Goal: Complete application form

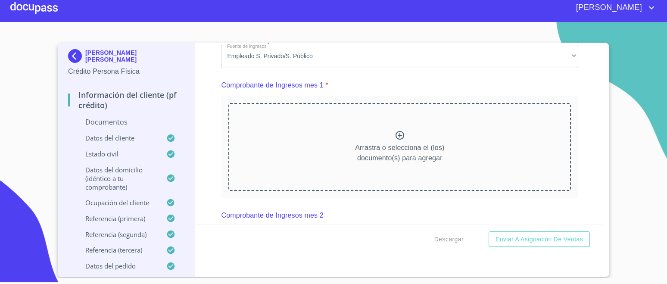
scroll to position [862, 0]
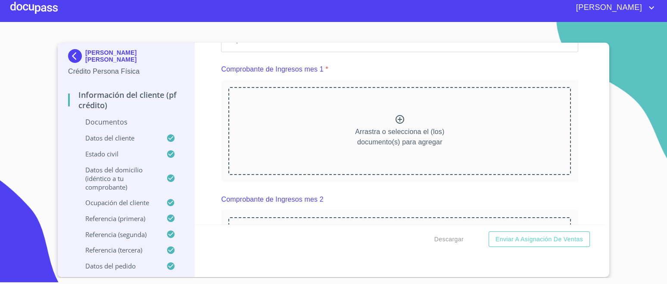
click at [395, 116] on icon at bounding box center [400, 119] width 10 height 10
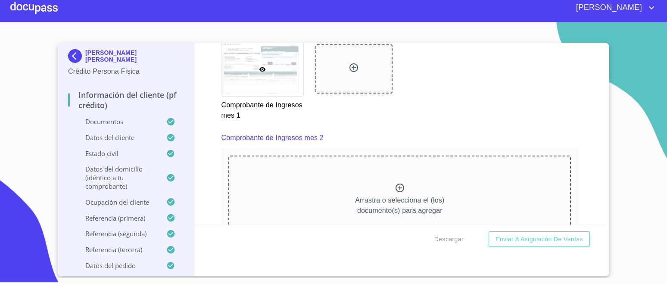
scroll to position [1214, 0]
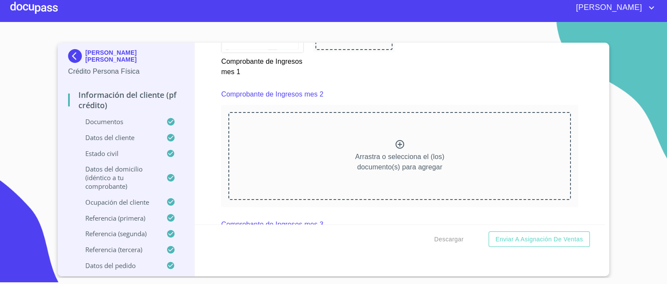
click at [391, 152] on p "Arrastra o selecciona el (los) documento(s) para agregar" at bounding box center [399, 162] width 89 height 21
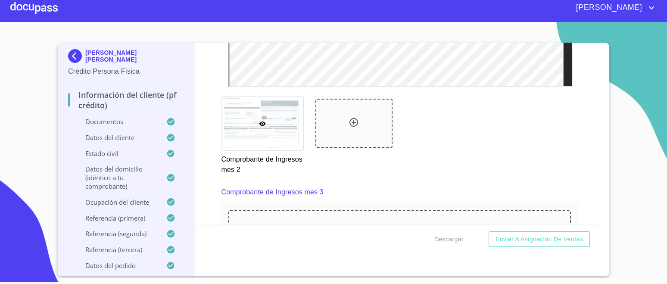
scroll to position [1573, 0]
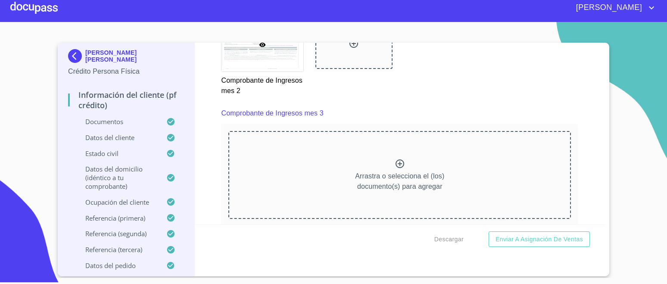
click at [385, 171] on p "Arrastra o selecciona el (los) documento(s) para agregar" at bounding box center [399, 181] width 89 height 21
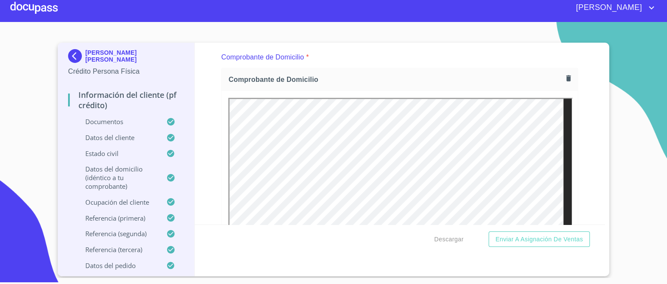
scroll to position [466, 0]
click at [565, 78] on icon "button" at bounding box center [569, 79] width 8 height 8
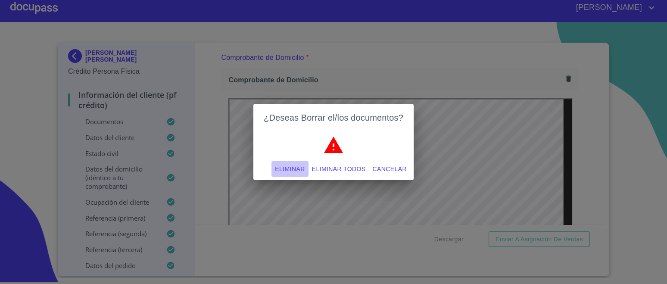
click at [297, 170] on span "Eliminar" at bounding box center [290, 169] width 30 height 11
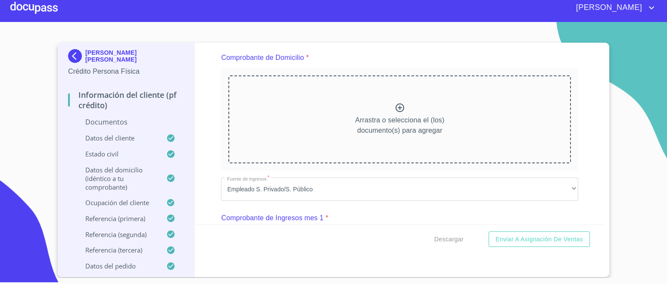
click at [383, 103] on div "Arrastra o selecciona el (los) documento(s) para agregar" at bounding box center [399, 119] width 343 height 88
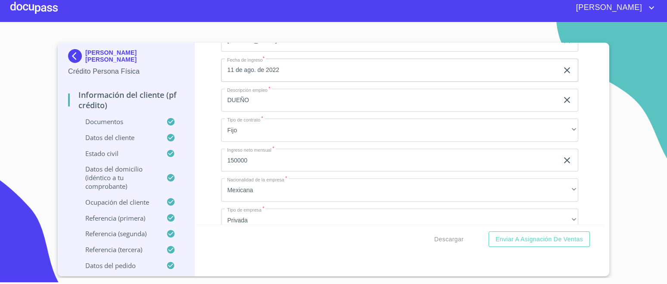
scroll to position [3691, 0]
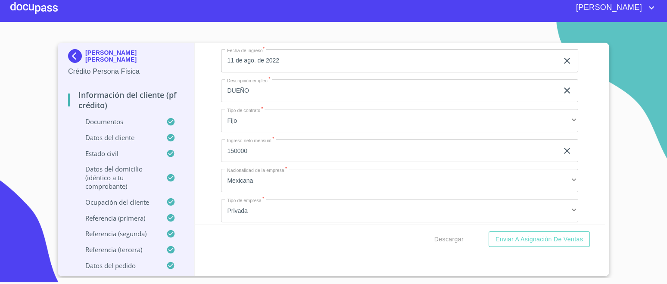
click at [253, 144] on input "150000" at bounding box center [390, 150] width 338 height 23
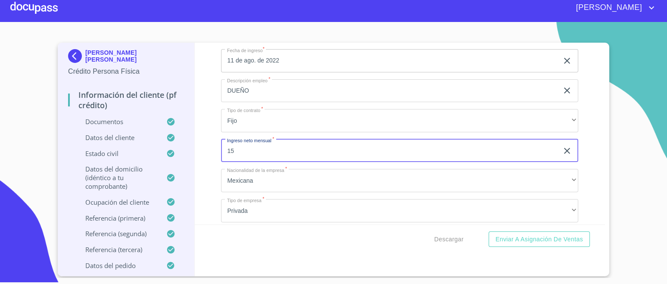
type input "1"
type input "50000"
click at [572, 122] on div "Información del cliente (PF crédito) Documentos Documento de identificación.   …" at bounding box center [400, 134] width 411 height 182
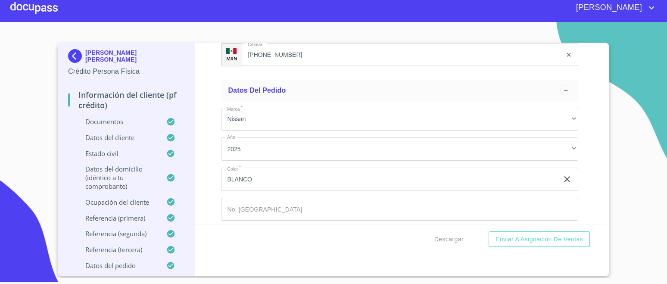
scroll to position [5002, 0]
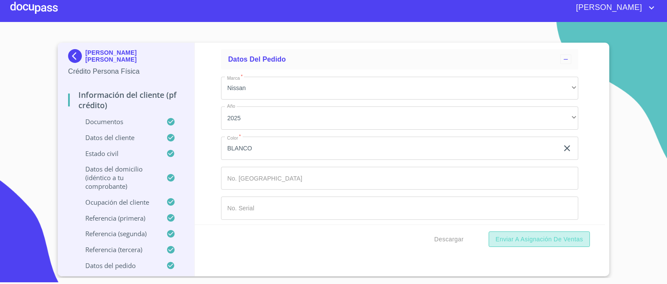
click at [522, 238] on span "Enviar a Asignación de Ventas" at bounding box center [540, 239] width 88 height 11
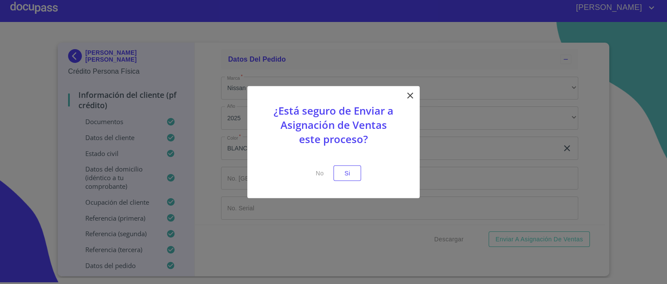
click at [358, 175] on button "Si" at bounding box center [348, 173] width 28 height 16
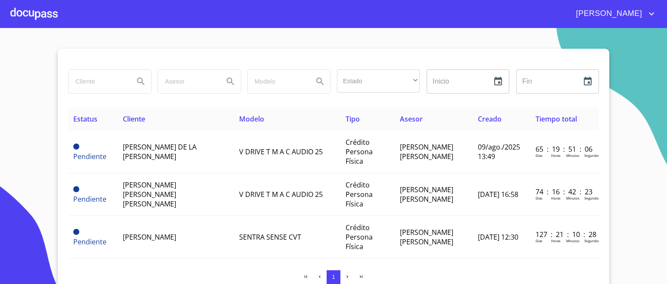
scroll to position [107, 0]
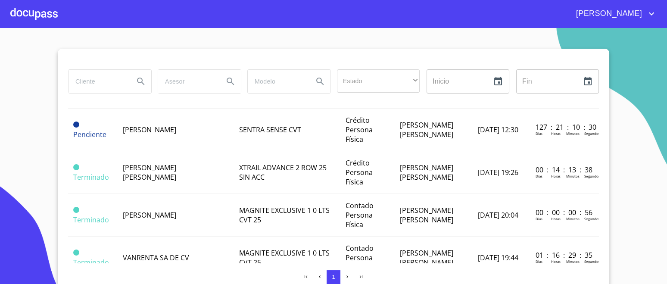
click at [189, 178] on td "[PERSON_NAME] [PERSON_NAME]" at bounding box center [176, 172] width 116 height 43
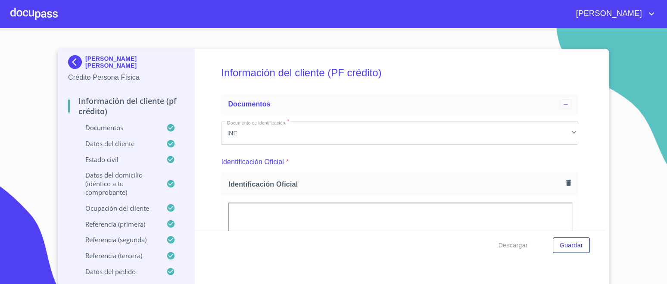
click at [516, 245] on span "Descargar" at bounding box center [513, 245] width 29 height 11
